Goal: Find specific fact: Find specific fact

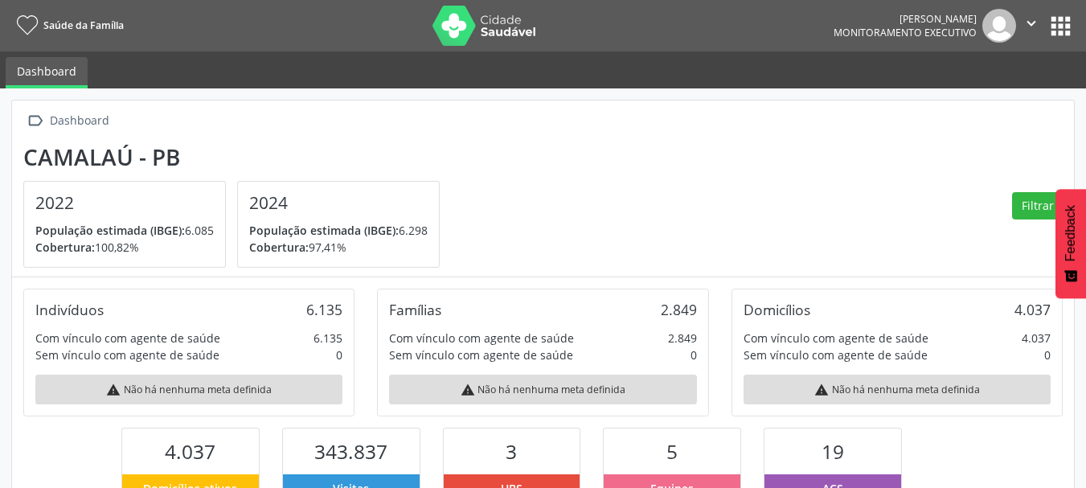
scroll to position [267, 354]
click at [1056, 21] on button "apps" at bounding box center [1060, 26] width 28 height 28
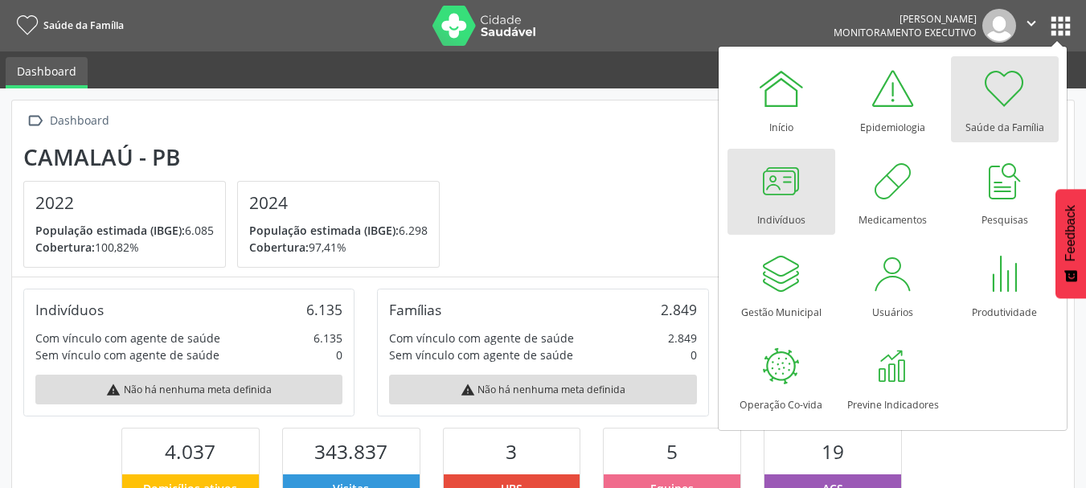
click at [782, 200] on div at bounding box center [781, 181] width 48 height 48
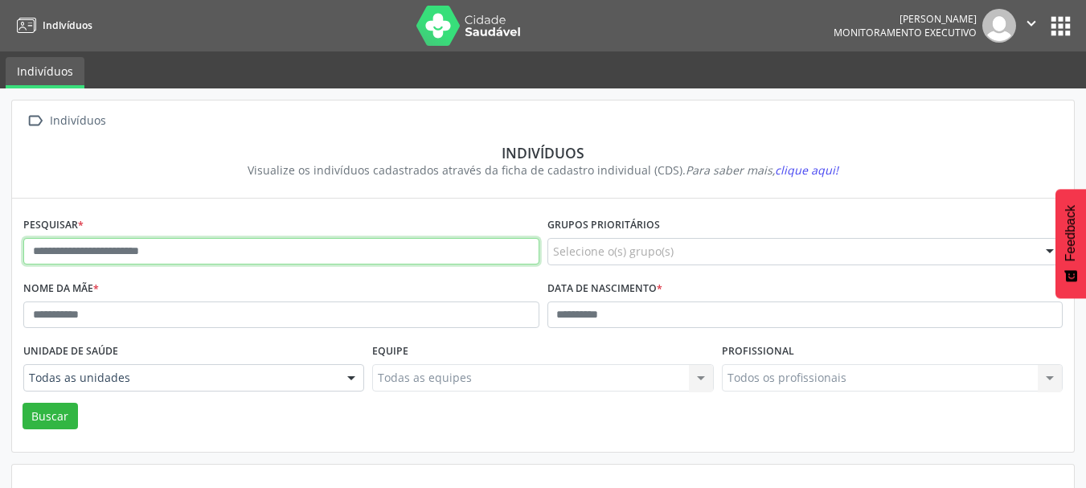
click at [143, 255] on input "text" at bounding box center [281, 251] width 516 height 27
type input "**********"
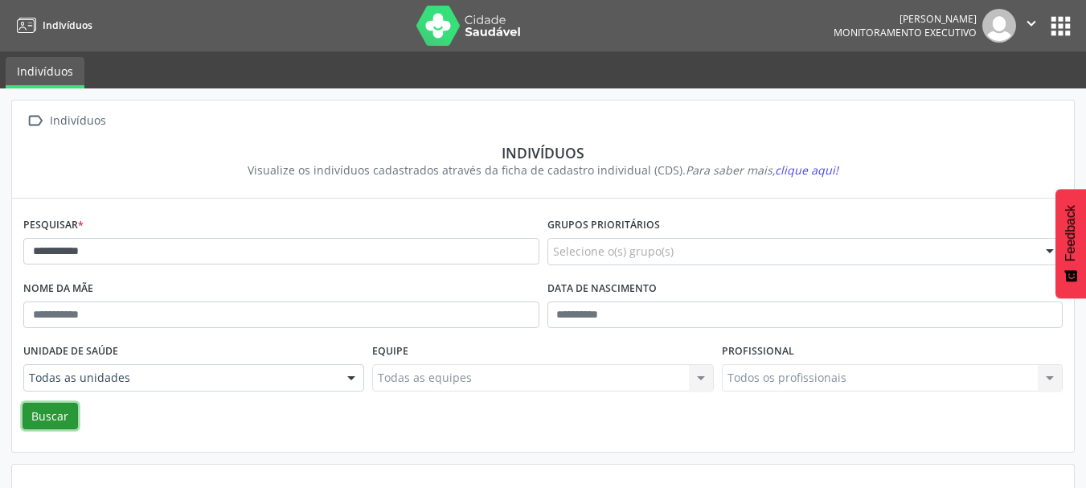
click at [46, 407] on button "Buscar" at bounding box center [50, 416] width 55 height 27
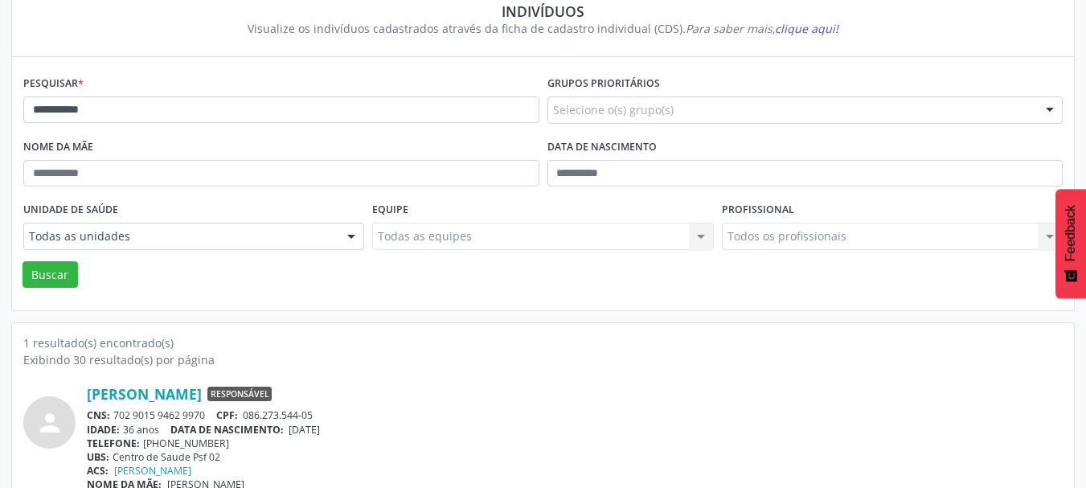
scroll to position [168, 0]
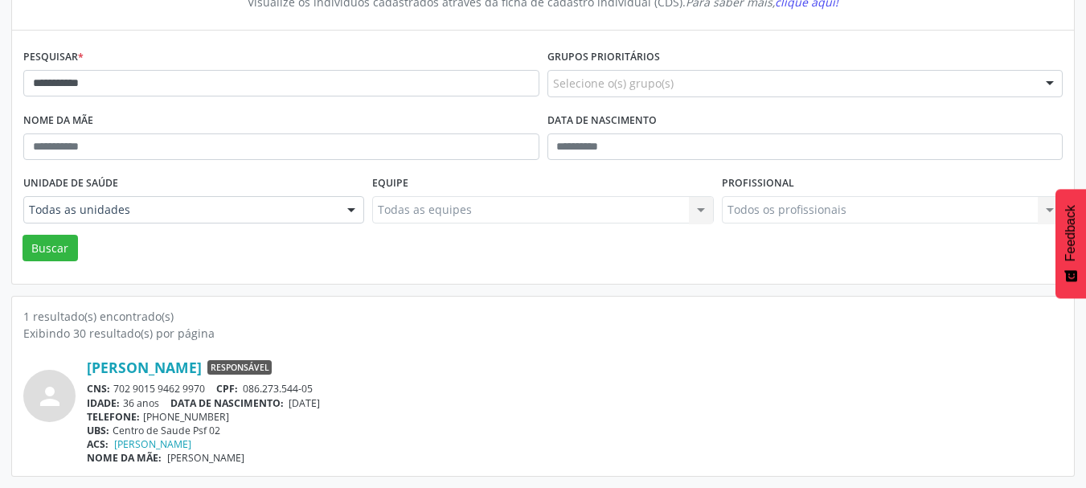
drag, startPoint x: 205, startPoint y: 388, endPoint x: 104, endPoint y: 386, distance: 100.5
click at [104, 386] on div "CNS: 702 9015 9462 9970 CPF: 086.273.544-05" at bounding box center [575, 389] width 976 height 14
click at [196, 407] on span "DATA DE NASCIMENTO:" at bounding box center [226, 403] width 113 height 14
drag, startPoint x: 207, startPoint y: 387, endPoint x: 116, endPoint y: 383, distance: 90.9
click at [116, 383] on div "CNS: 702 9015 9462 9970 CPF: 086.273.544-05" at bounding box center [575, 389] width 976 height 14
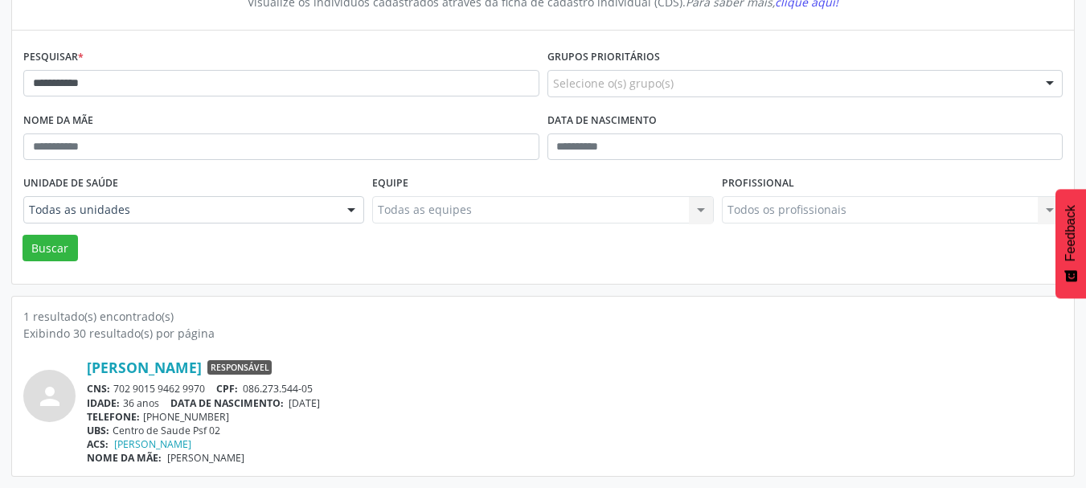
copy div "702 9015 9462 9970"
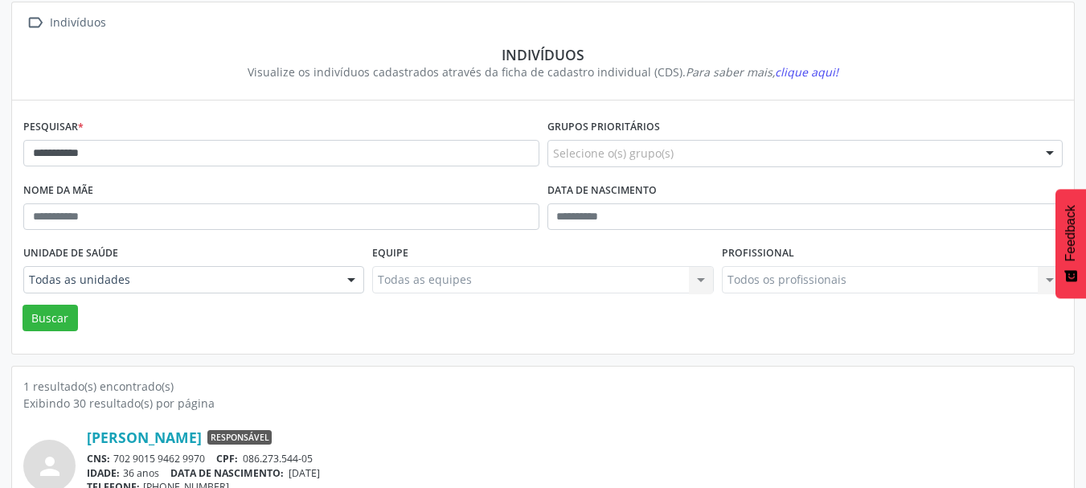
scroll to position [0, 0]
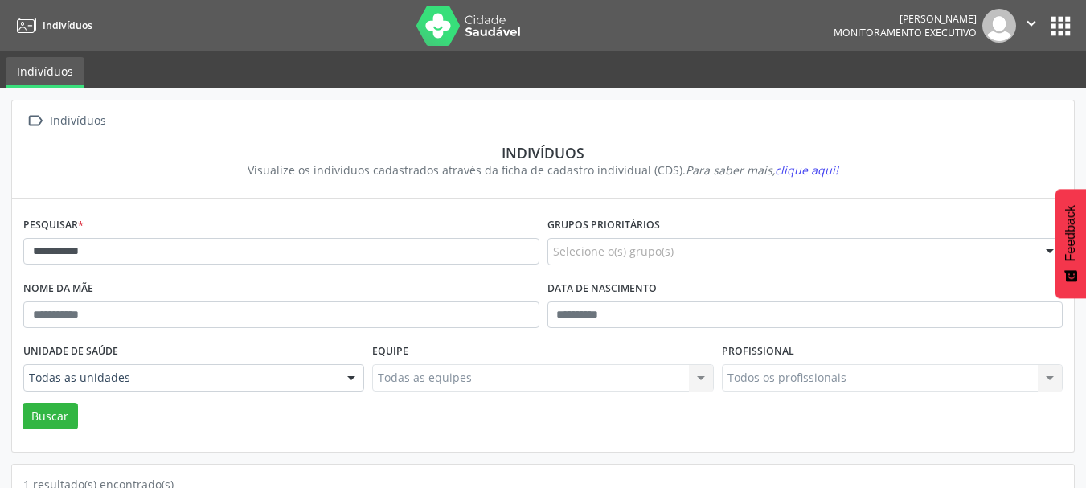
click at [469, 25] on img at bounding box center [468, 26] width 104 height 40
